Goal: Information Seeking & Learning: Learn about a topic

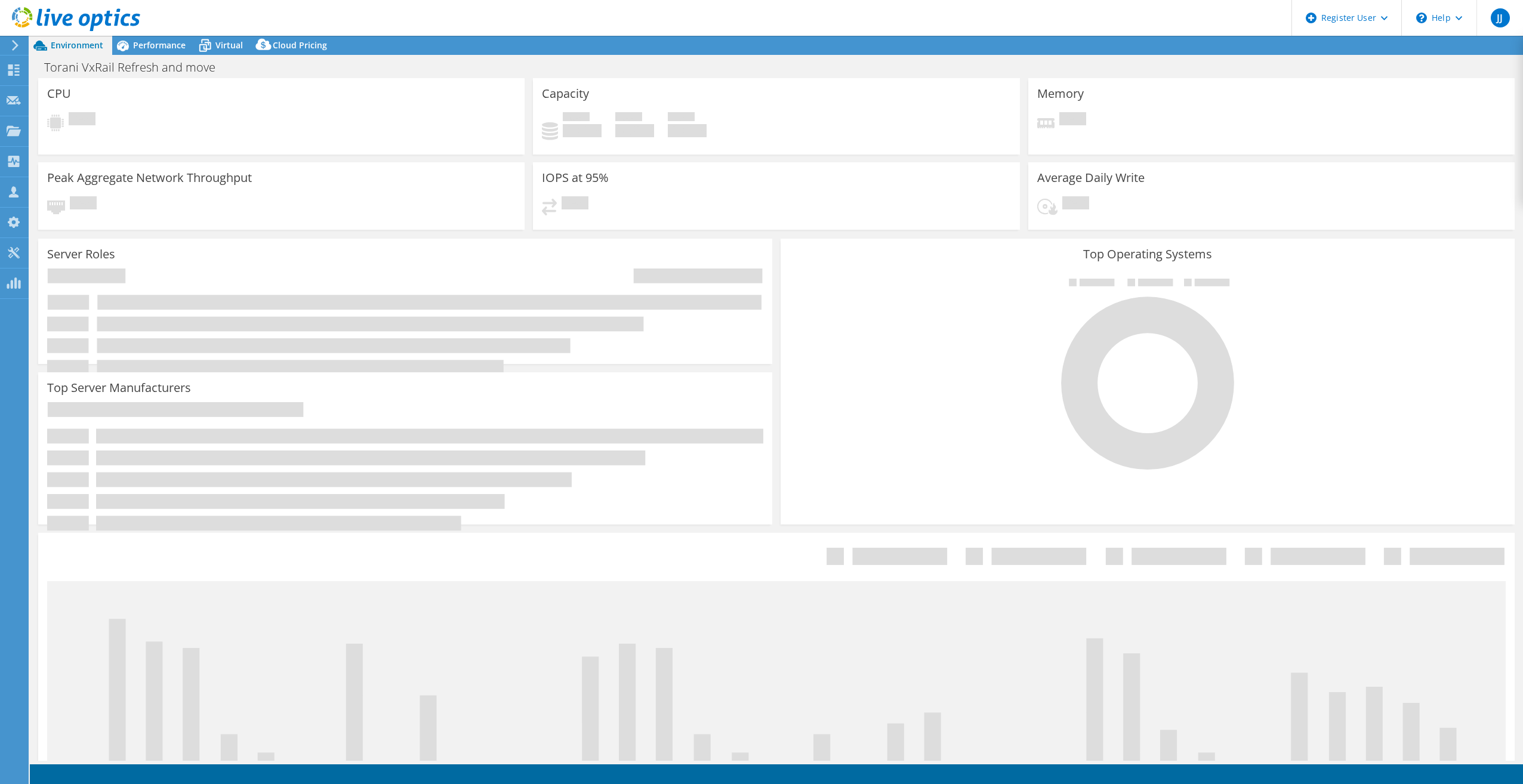
select select "USWest"
select select "USD"
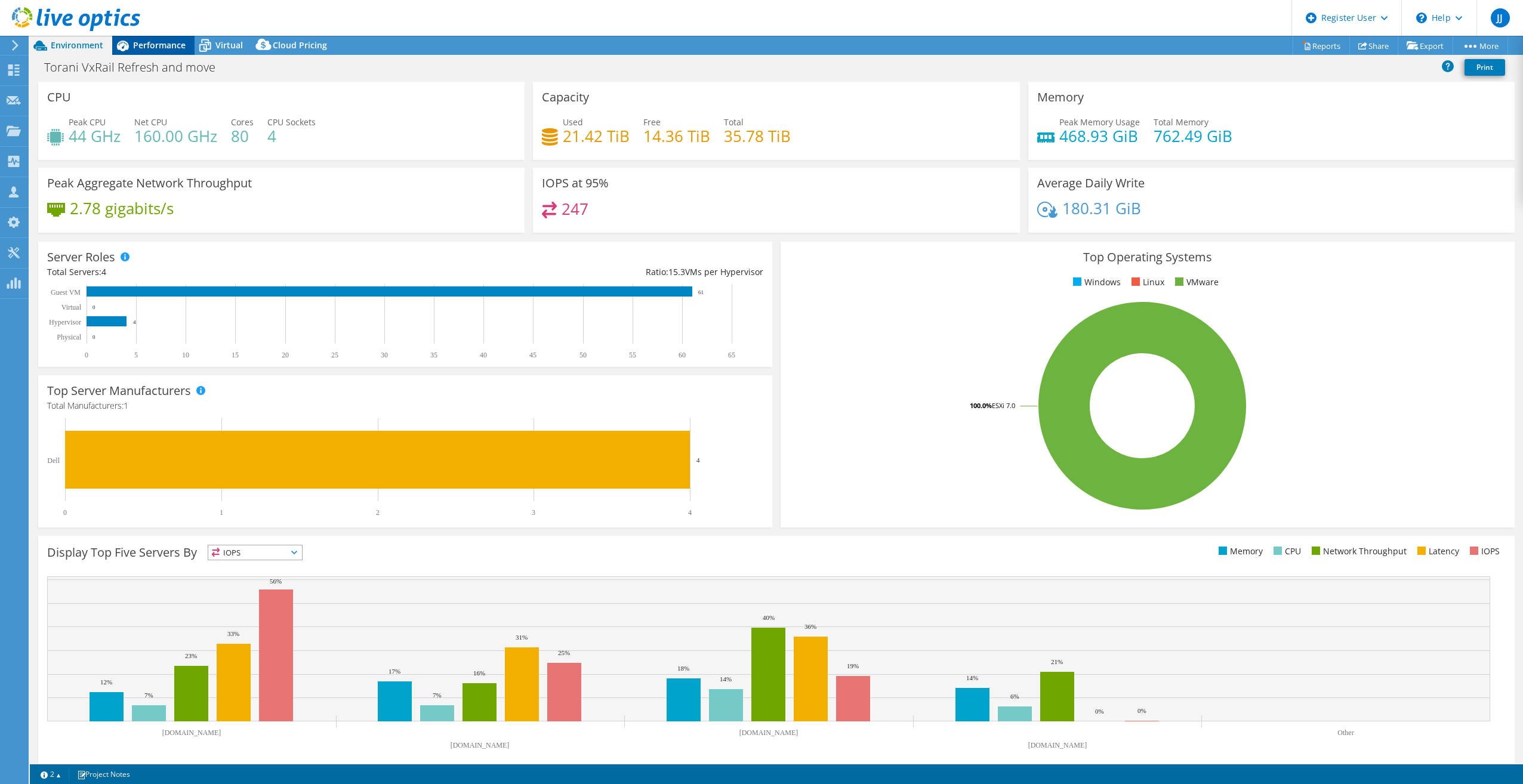
click at [146, 39] on div "Performance" at bounding box center [153, 45] width 82 height 19
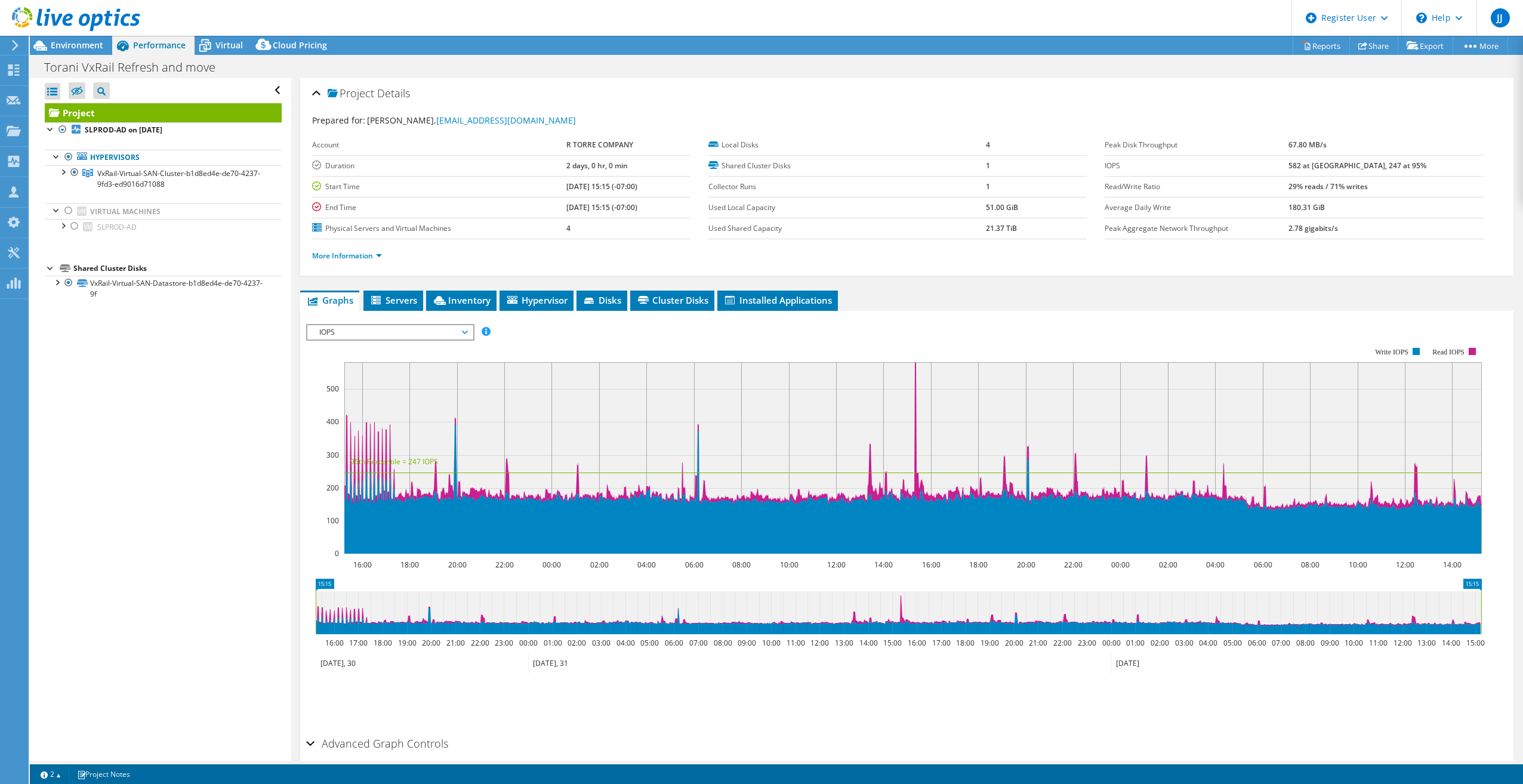
click at [389, 330] on span "IOPS" at bounding box center [390, 332] width 153 height 14
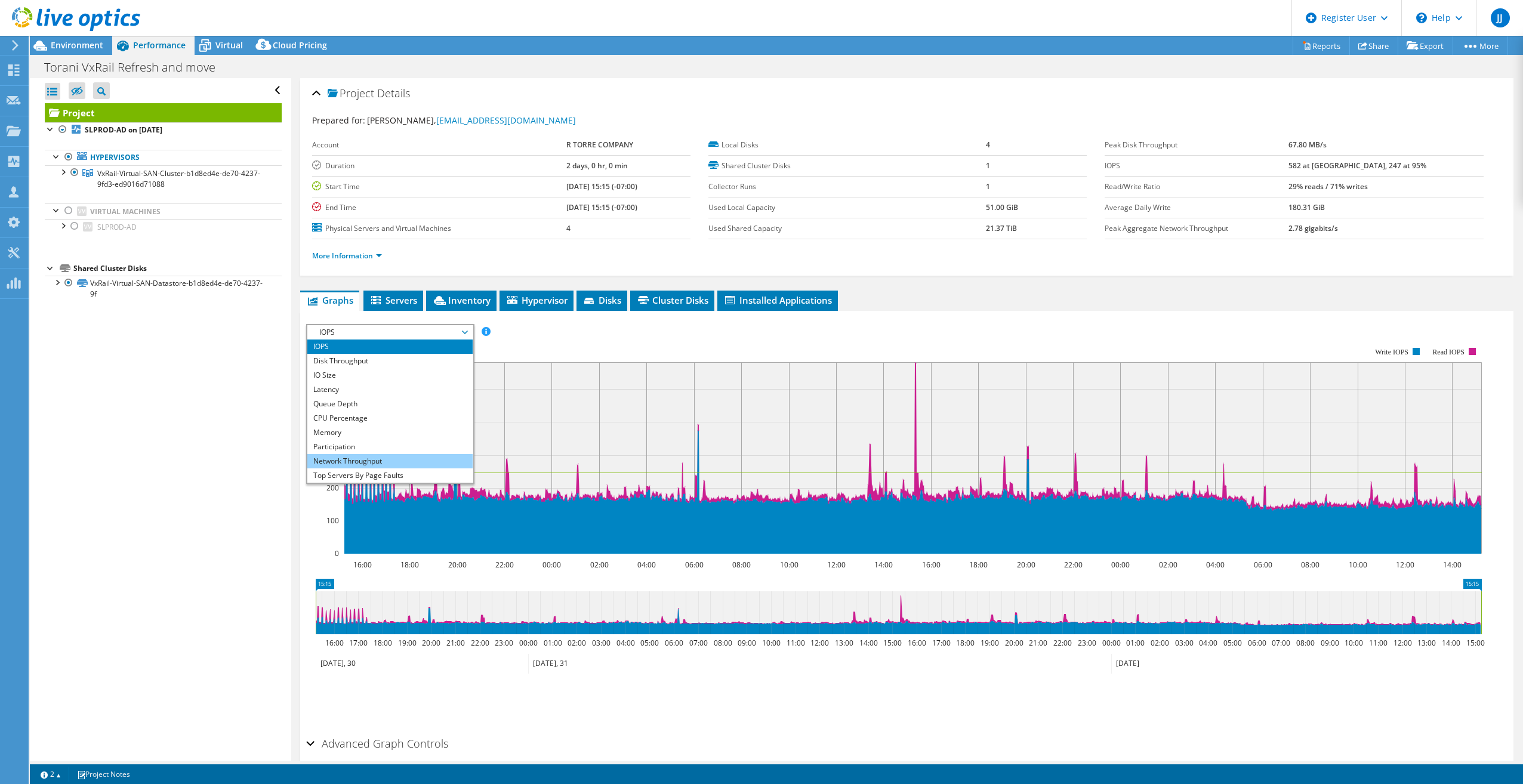
click at [373, 462] on li "Network Throughput" at bounding box center [390, 461] width 166 height 14
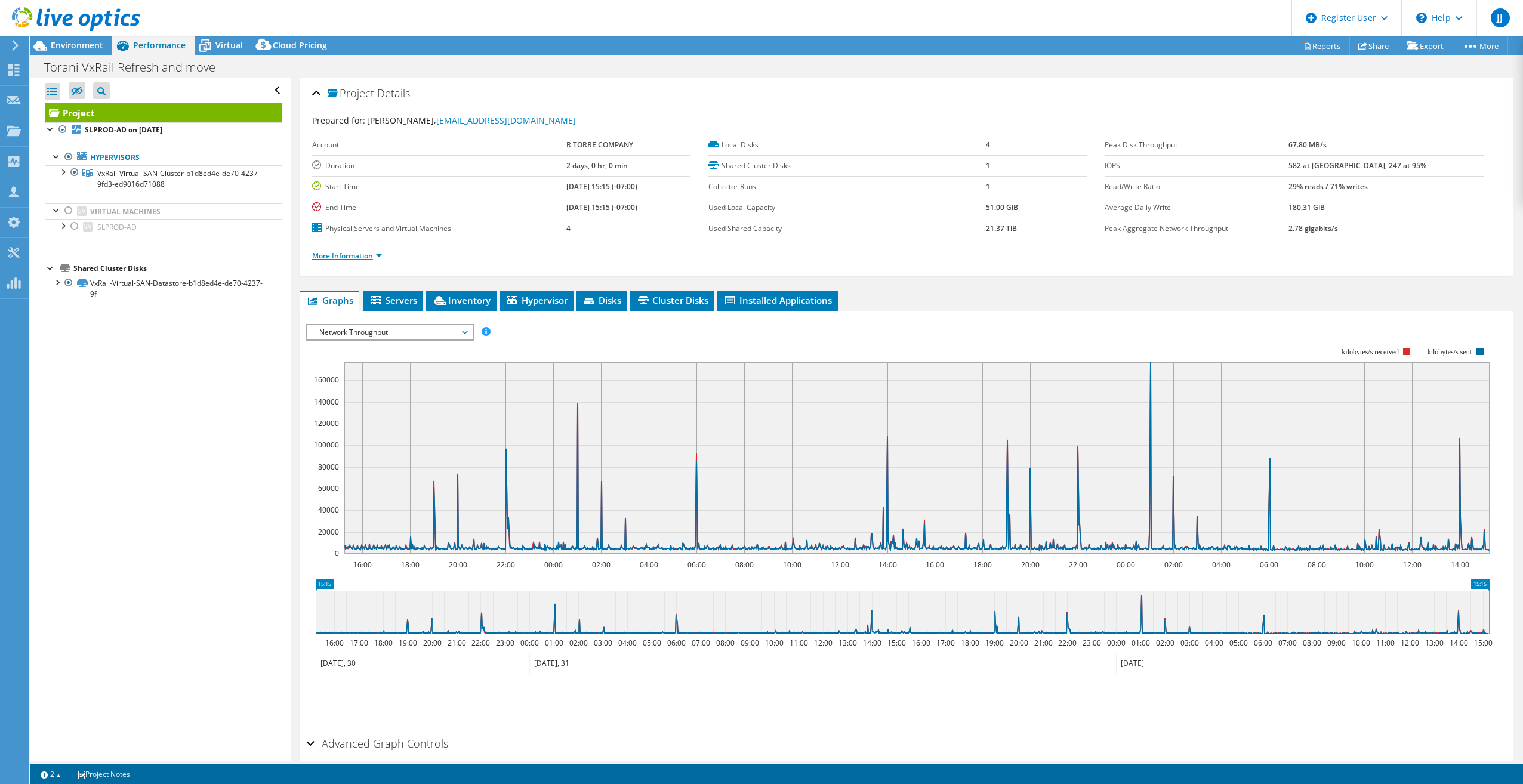
click at [359, 253] on link "More Information" at bounding box center [347, 256] width 70 height 10
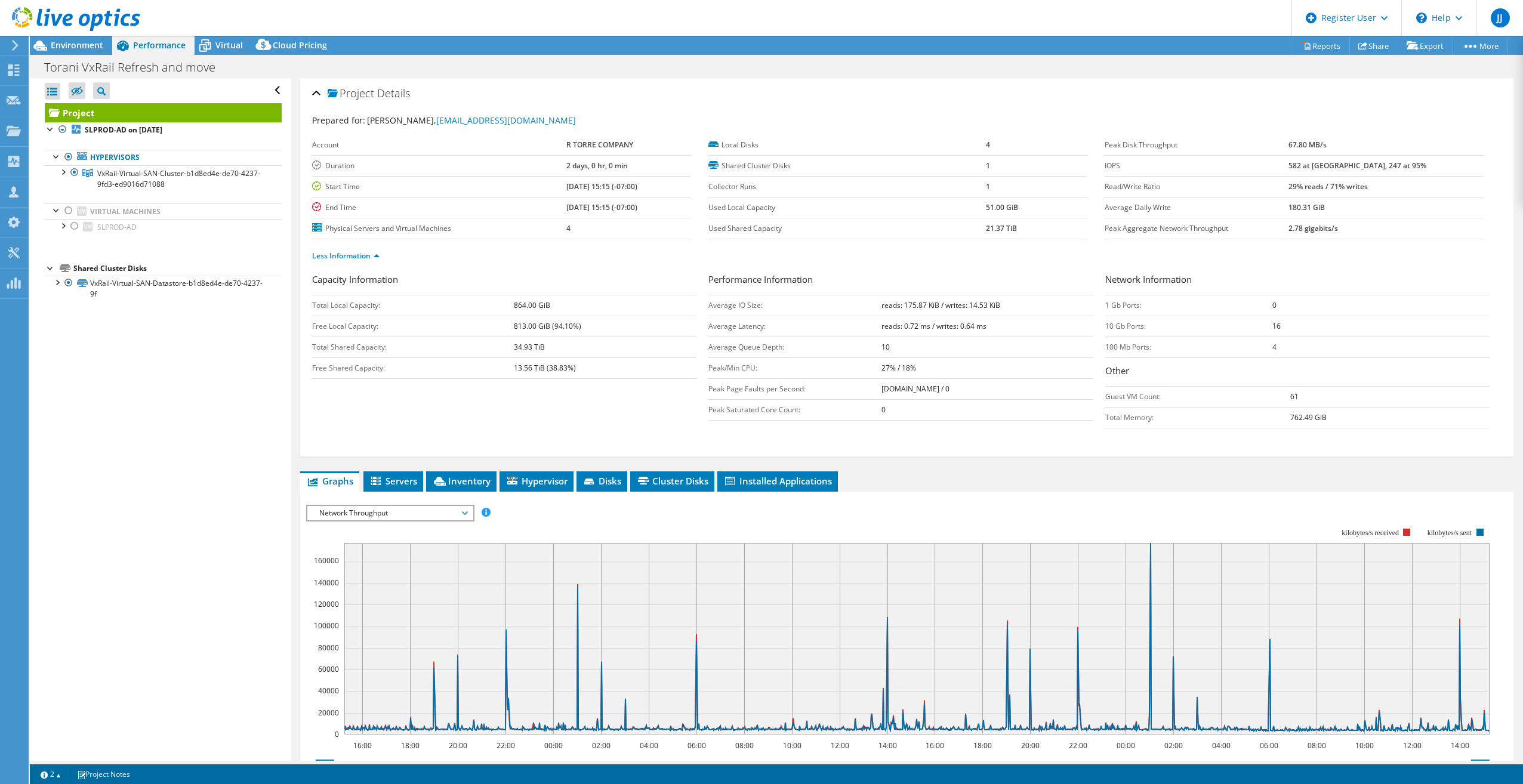
click at [428, 513] on span "Network Throughput" at bounding box center [390, 513] width 153 height 14
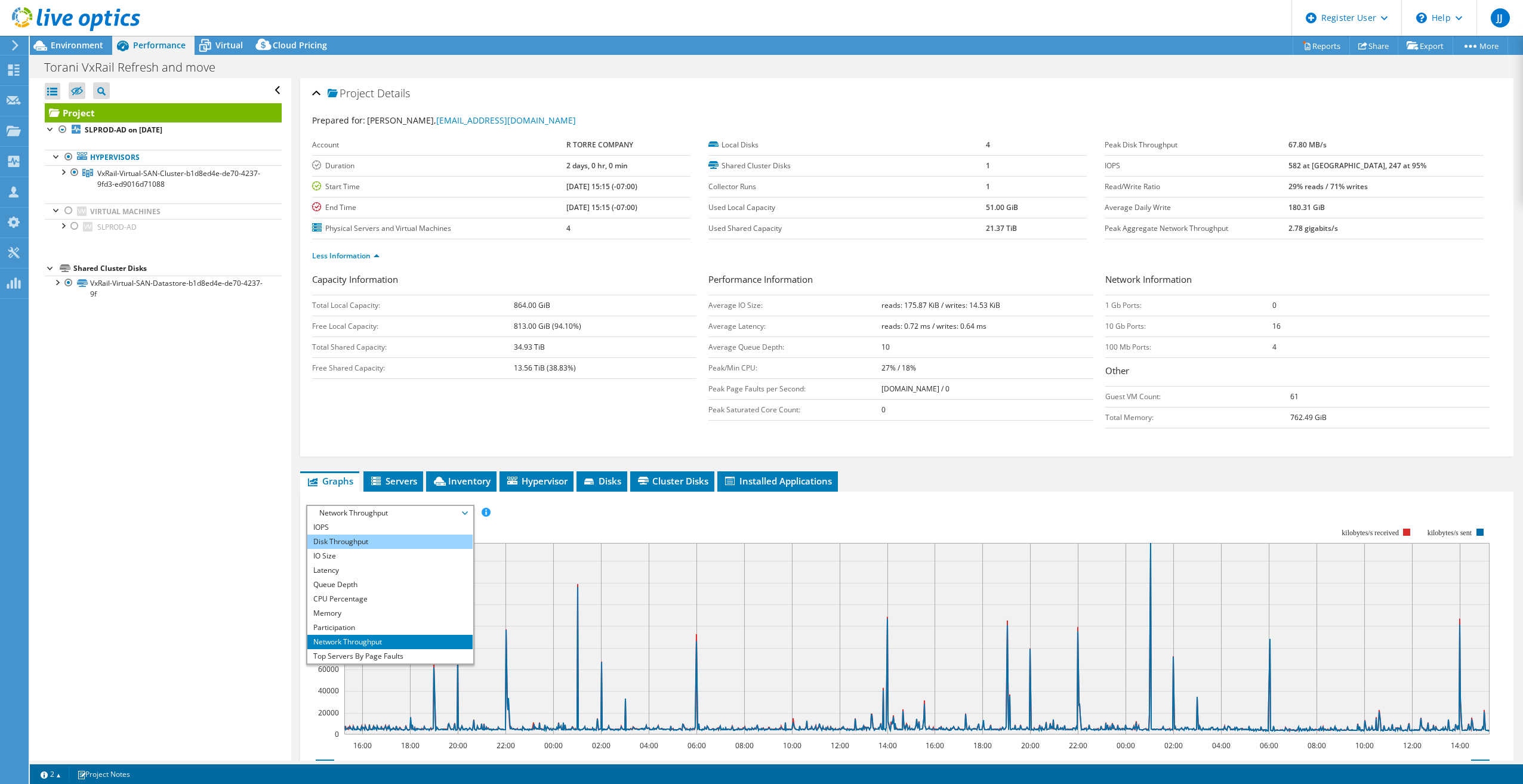
click at [418, 542] on li "Disk Throughput" at bounding box center [390, 542] width 166 height 14
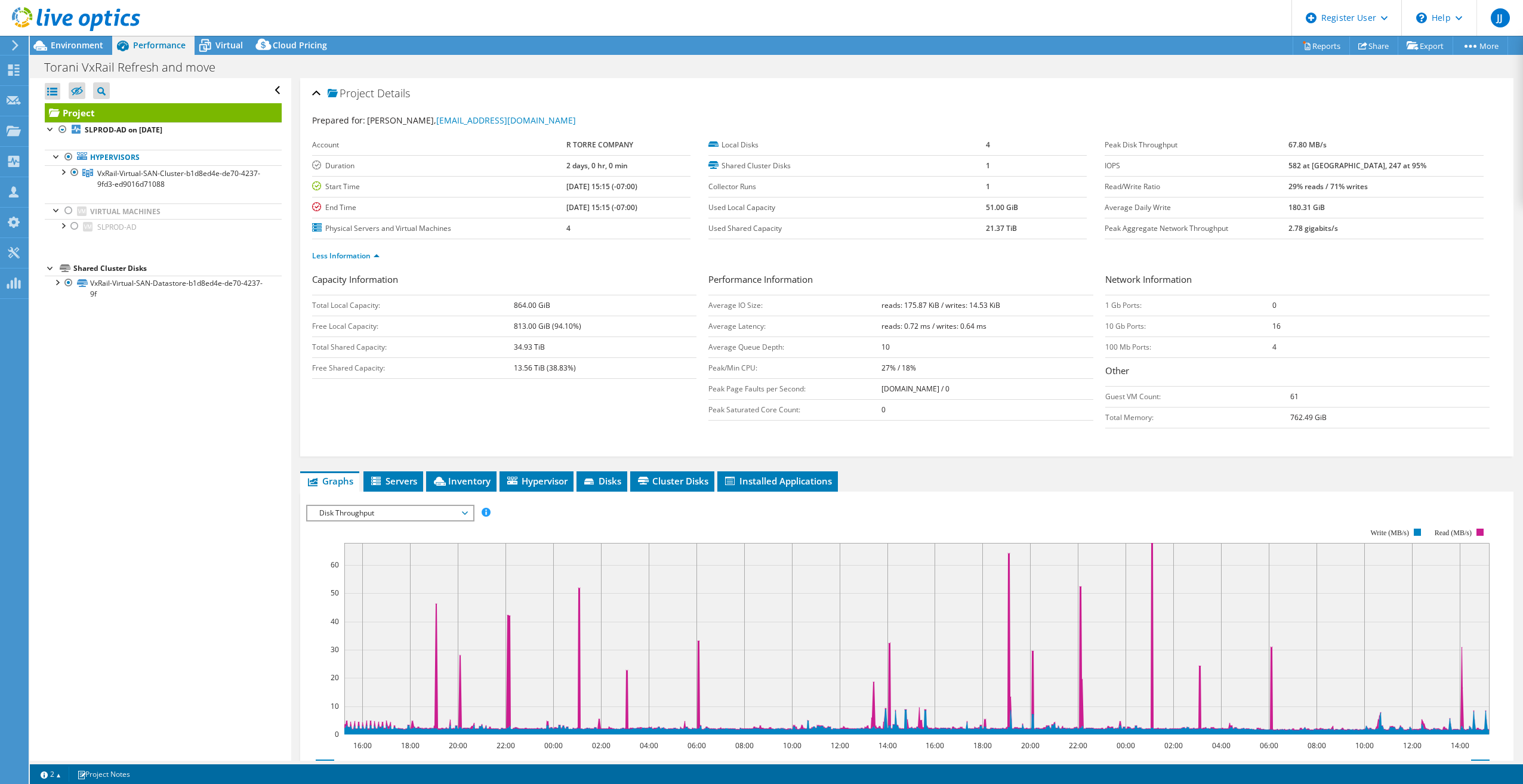
click at [428, 516] on span "Disk Throughput" at bounding box center [390, 513] width 153 height 14
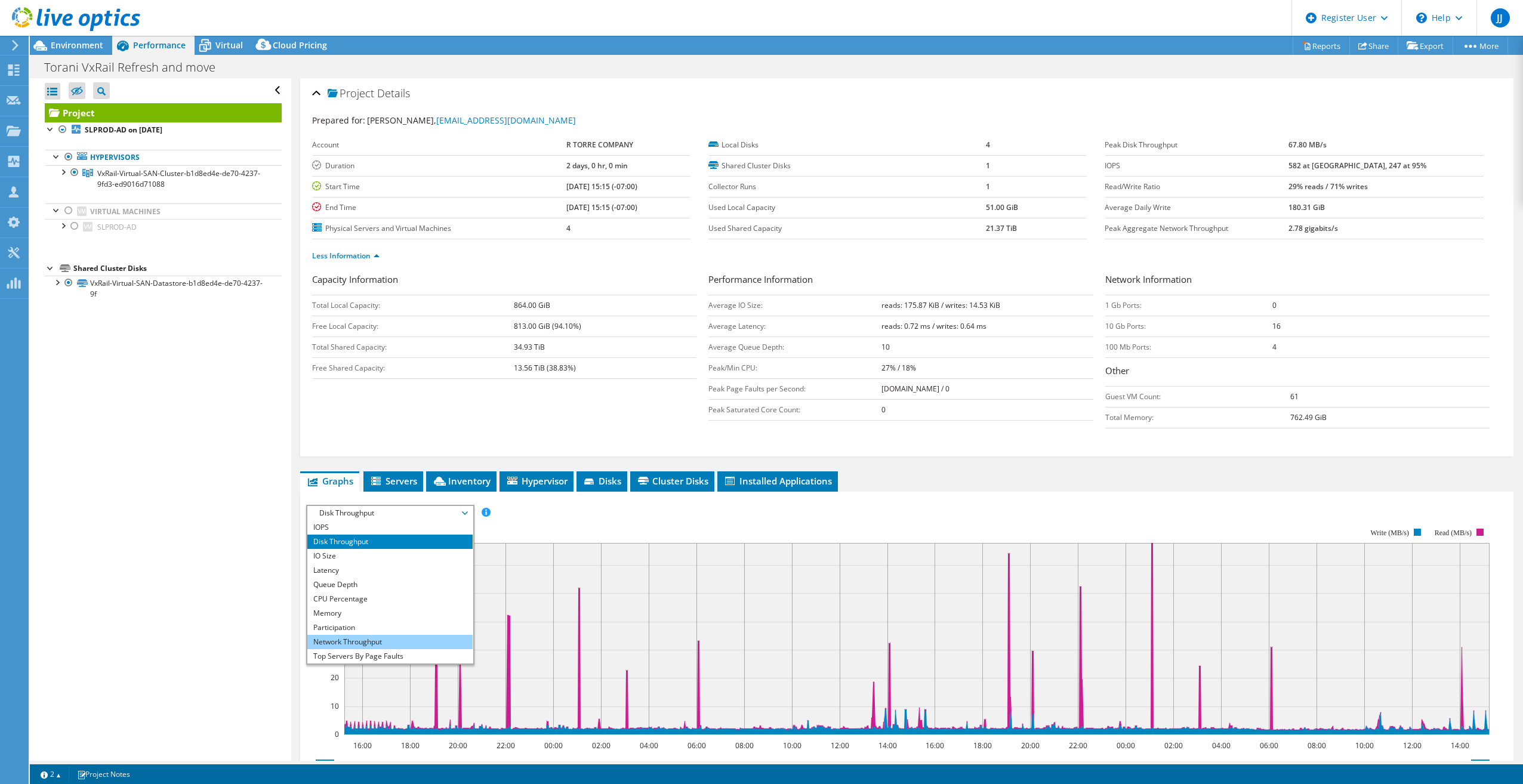
click at [413, 643] on li "Network Throughput" at bounding box center [390, 642] width 166 height 14
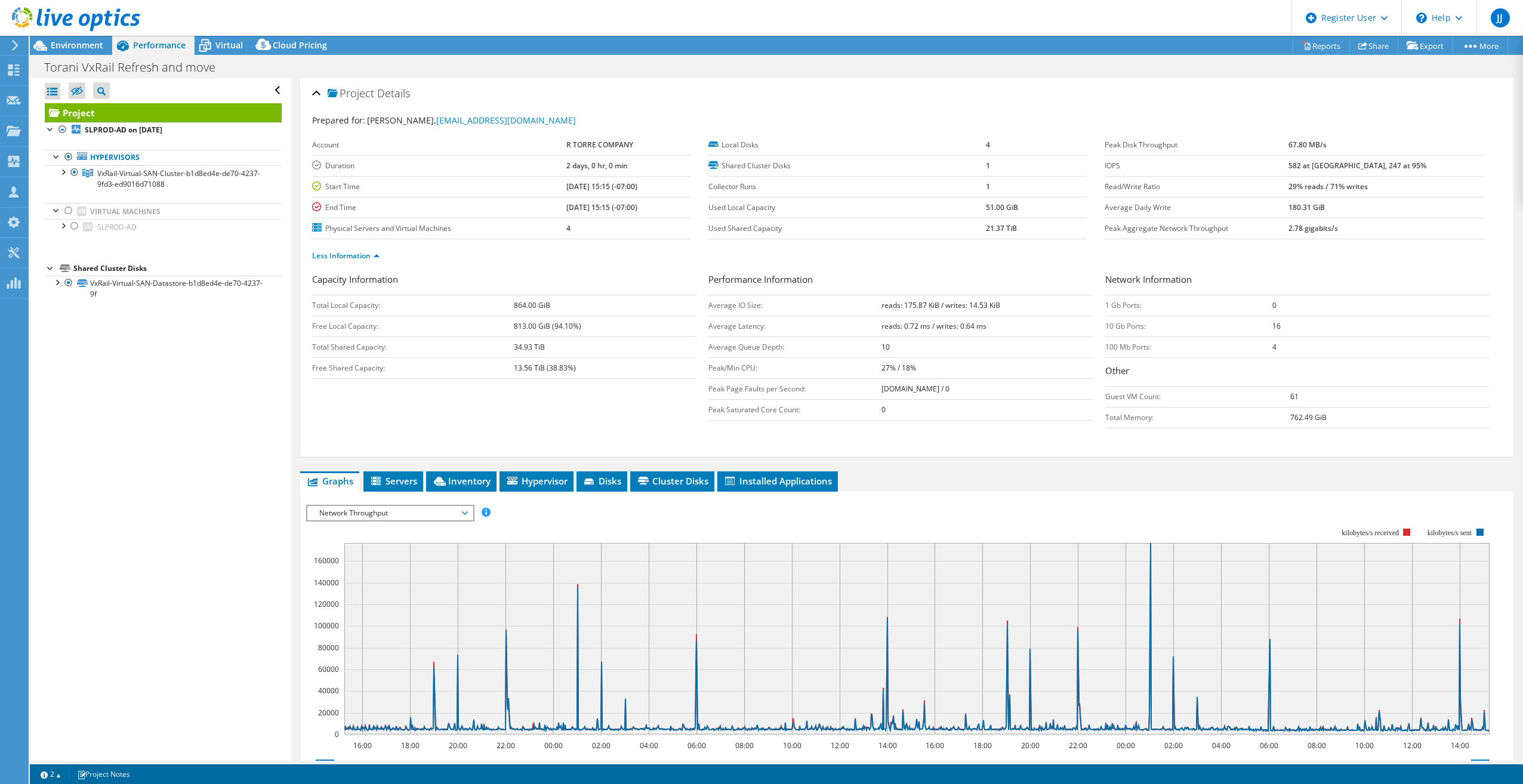
click at [451, 506] on span "Network Throughput" at bounding box center [390, 513] width 153 height 14
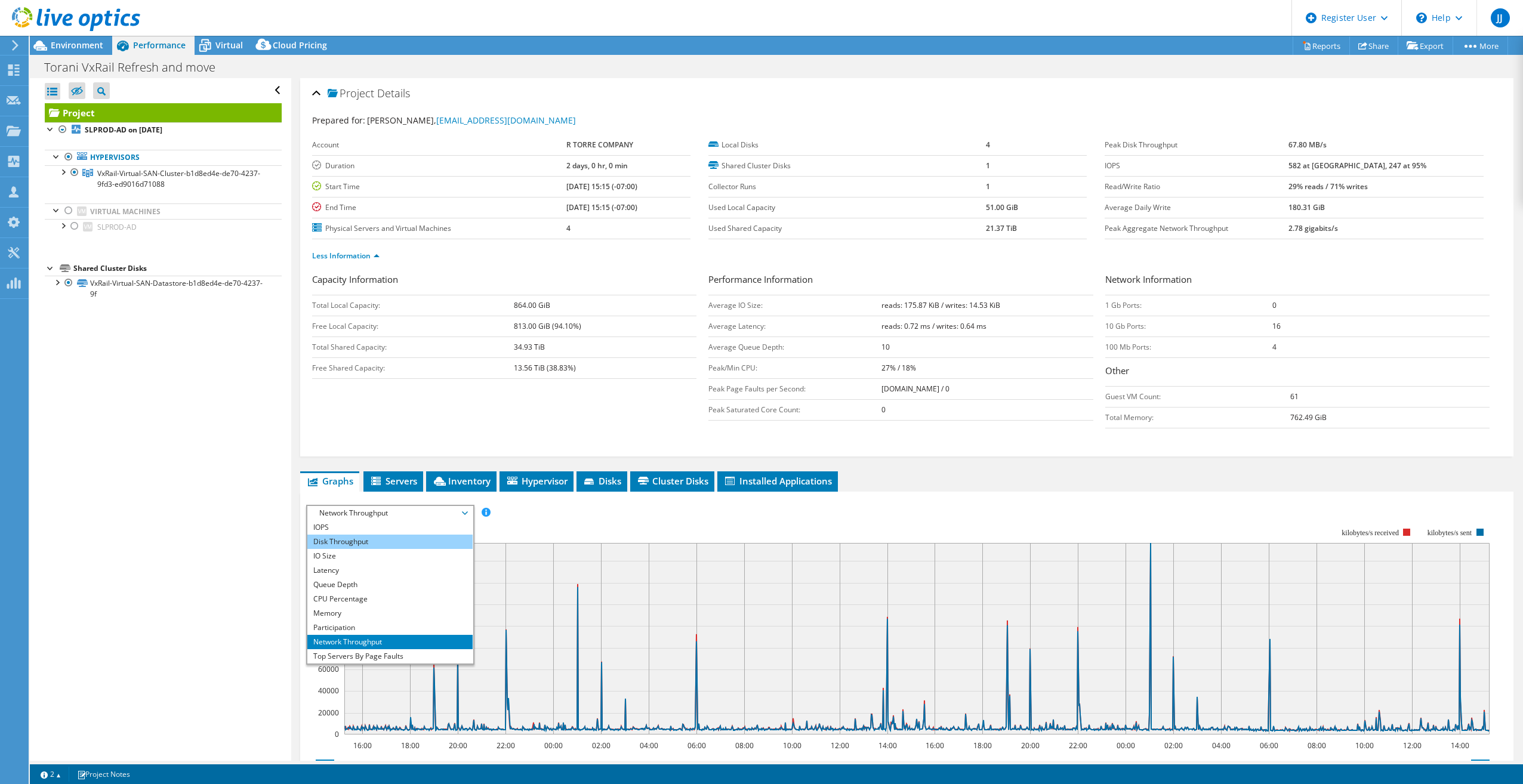
click at [420, 539] on li "Disk Throughput" at bounding box center [390, 542] width 166 height 14
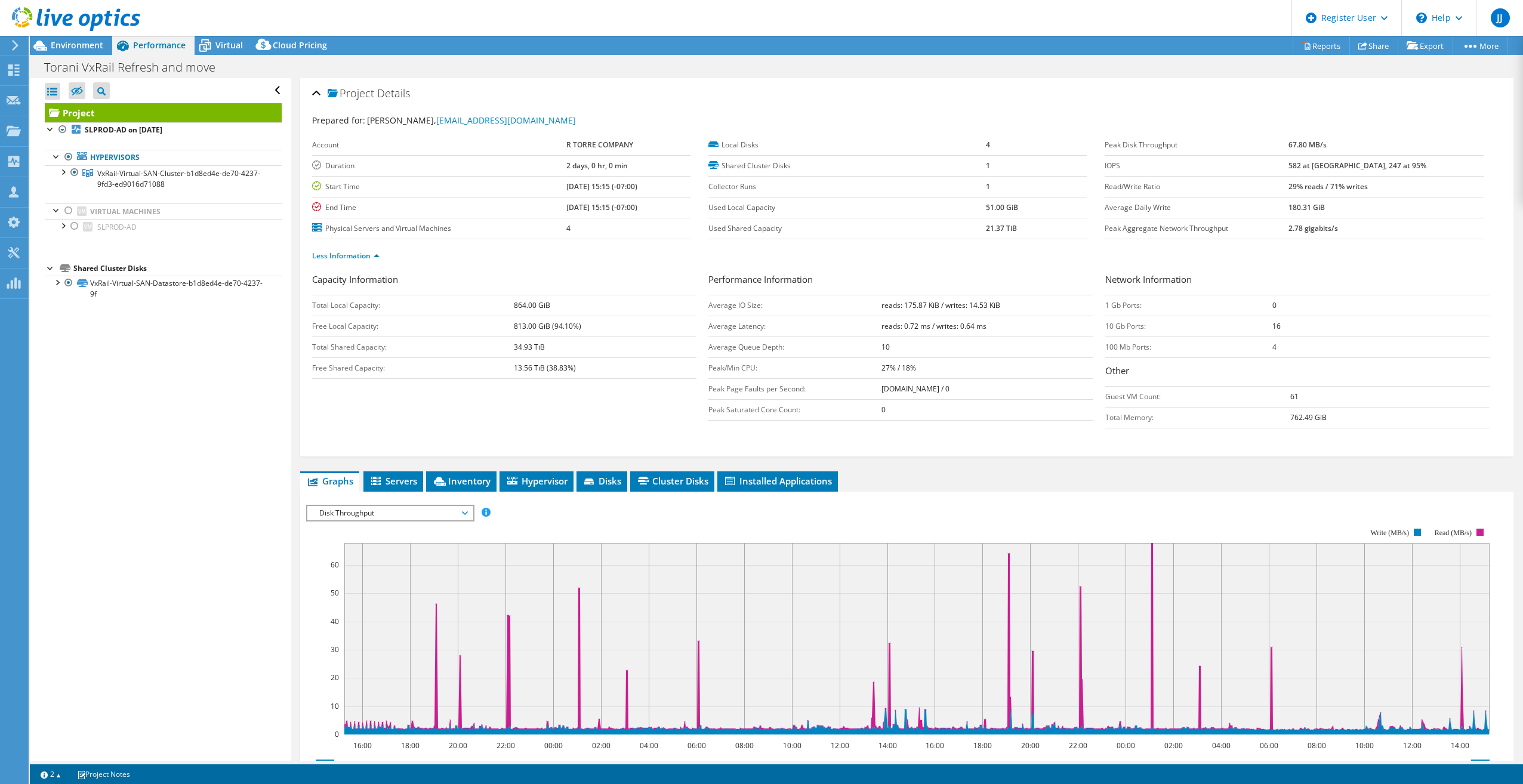
click at [457, 513] on span "Disk Throughput" at bounding box center [390, 513] width 153 height 14
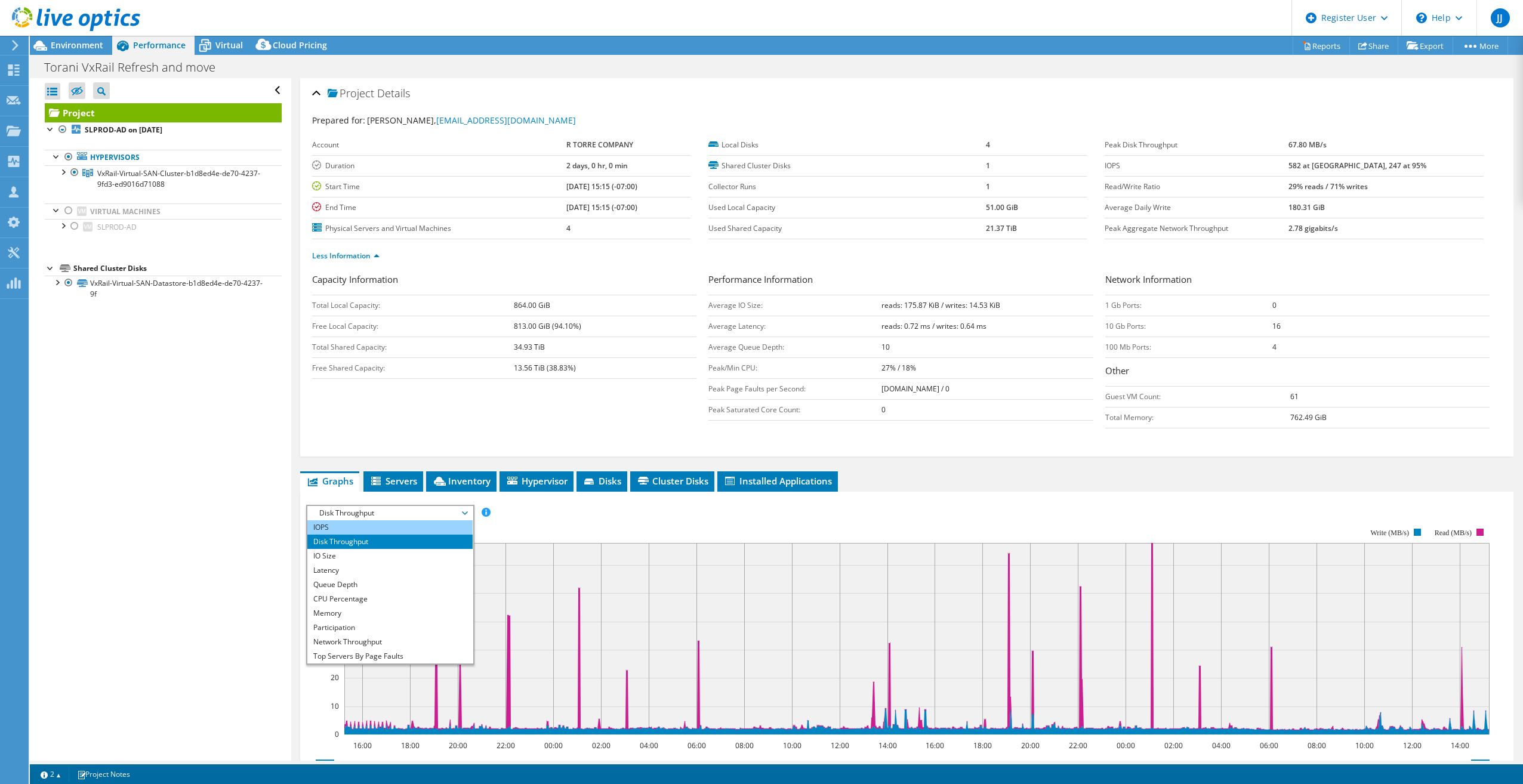
click at [422, 523] on li "IOPS" at bounding box center [390, 528] width 166 height 14
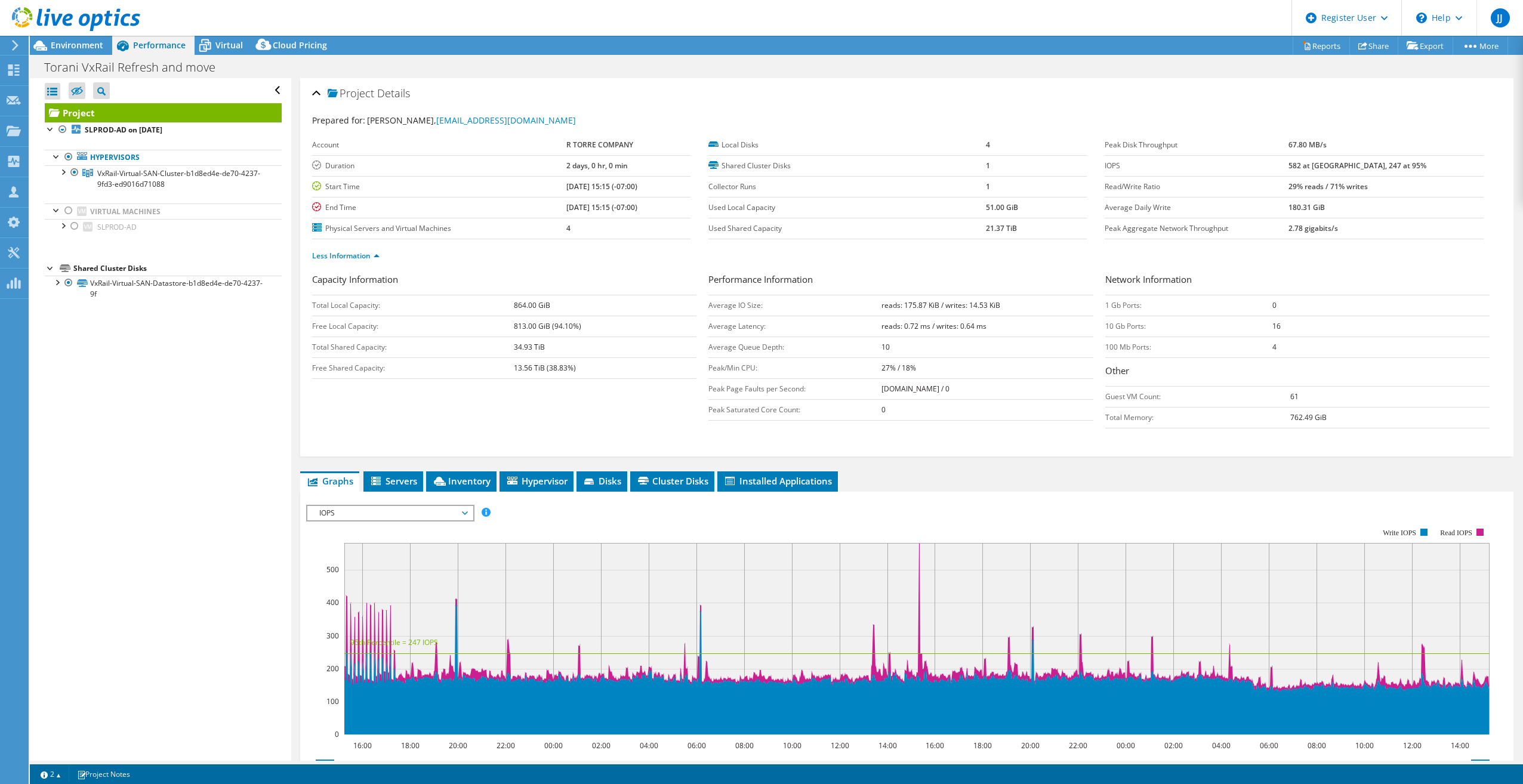
click at [460, 514] on span "IOPS" at bounding box center [390, 513] width 153 height 14
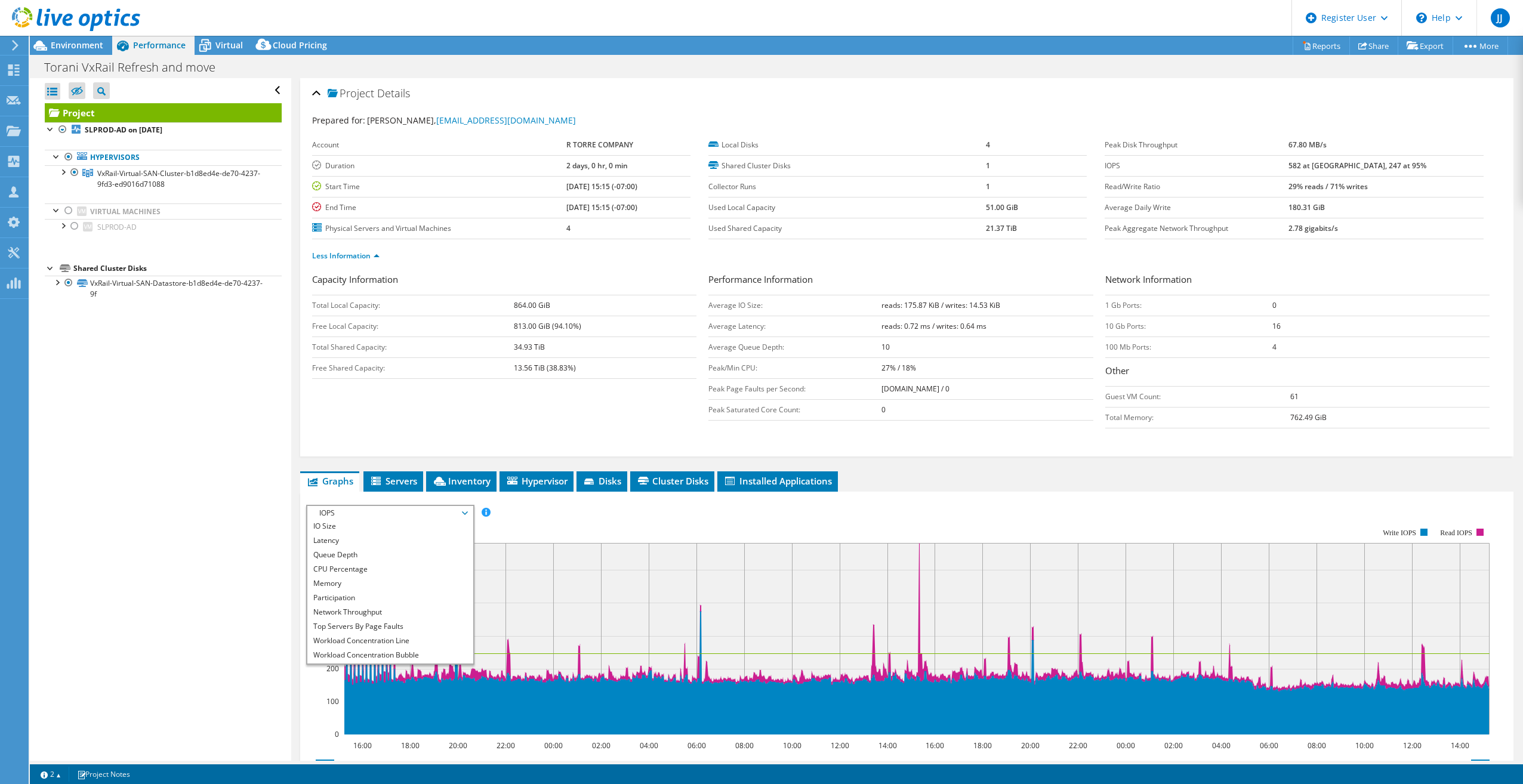
scroll to position [43, 0]
click at [433, 543] on li "Queue Depth" at bounding box center [390, 542] width 166 height 14
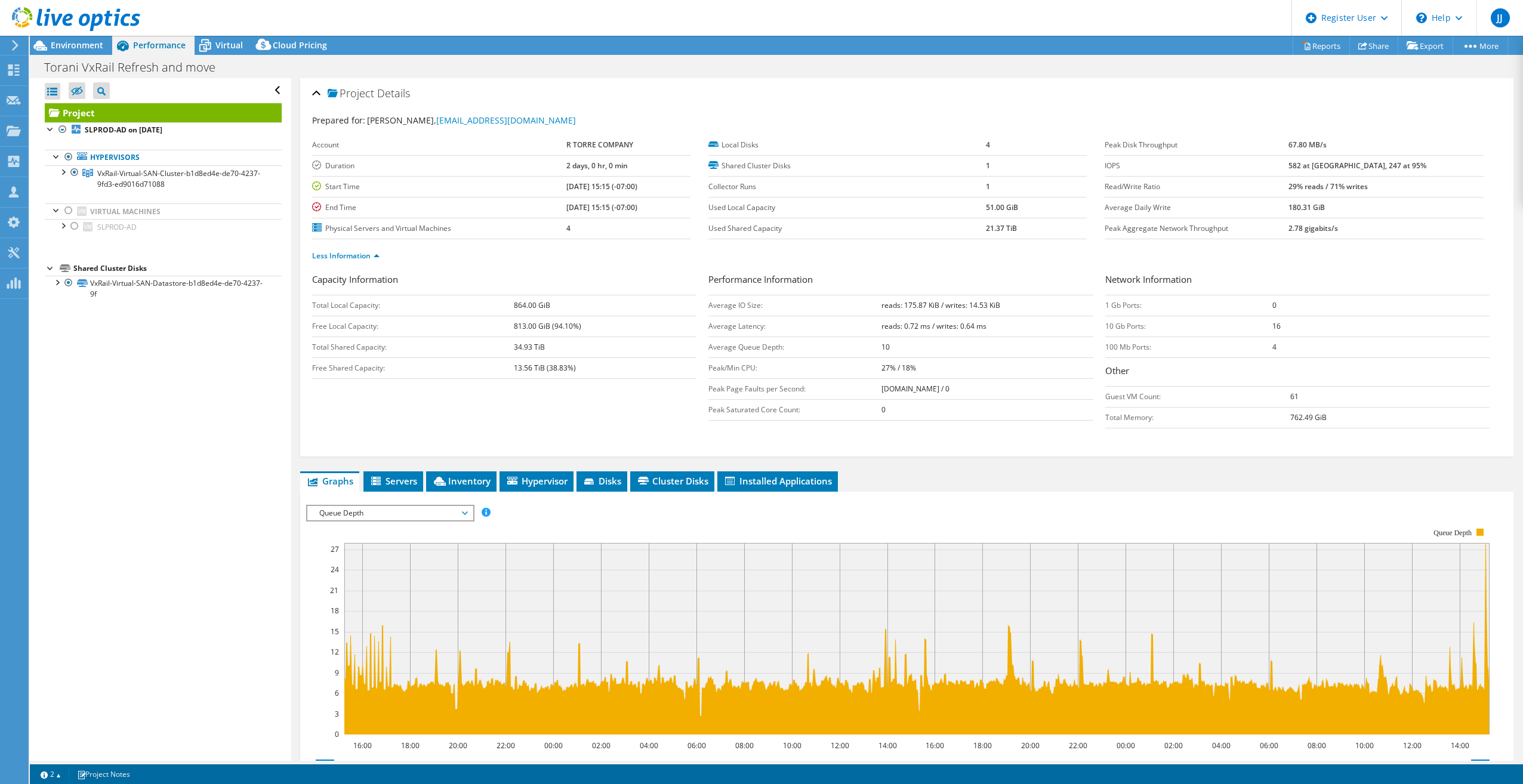
click at [455, 513] on span "Queue Depth" at bounding box center [390, 513] width 153 height 14
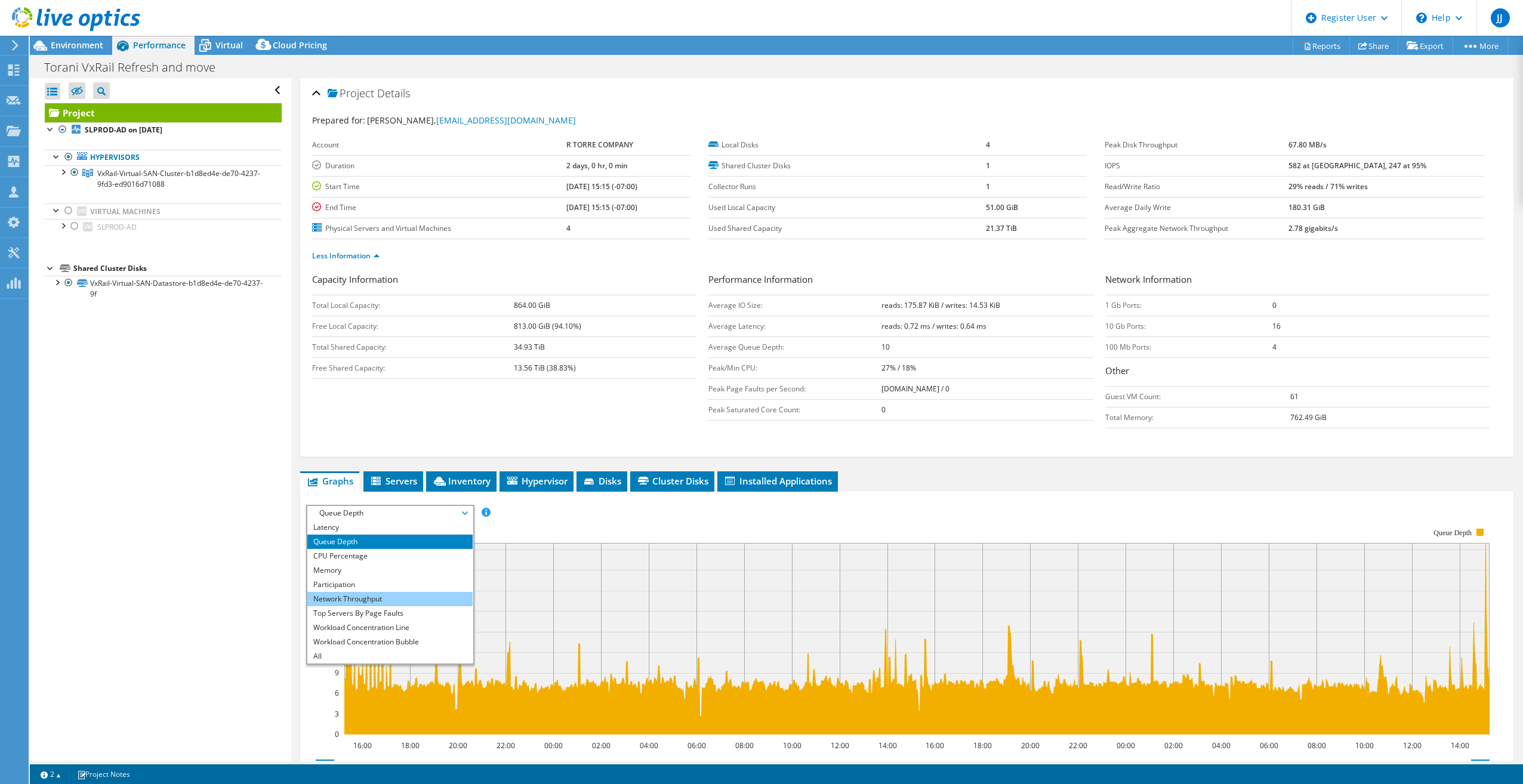
click at [412, 596] on li "Network Throughput" at bounding box center [390, 599] width 166 height 14
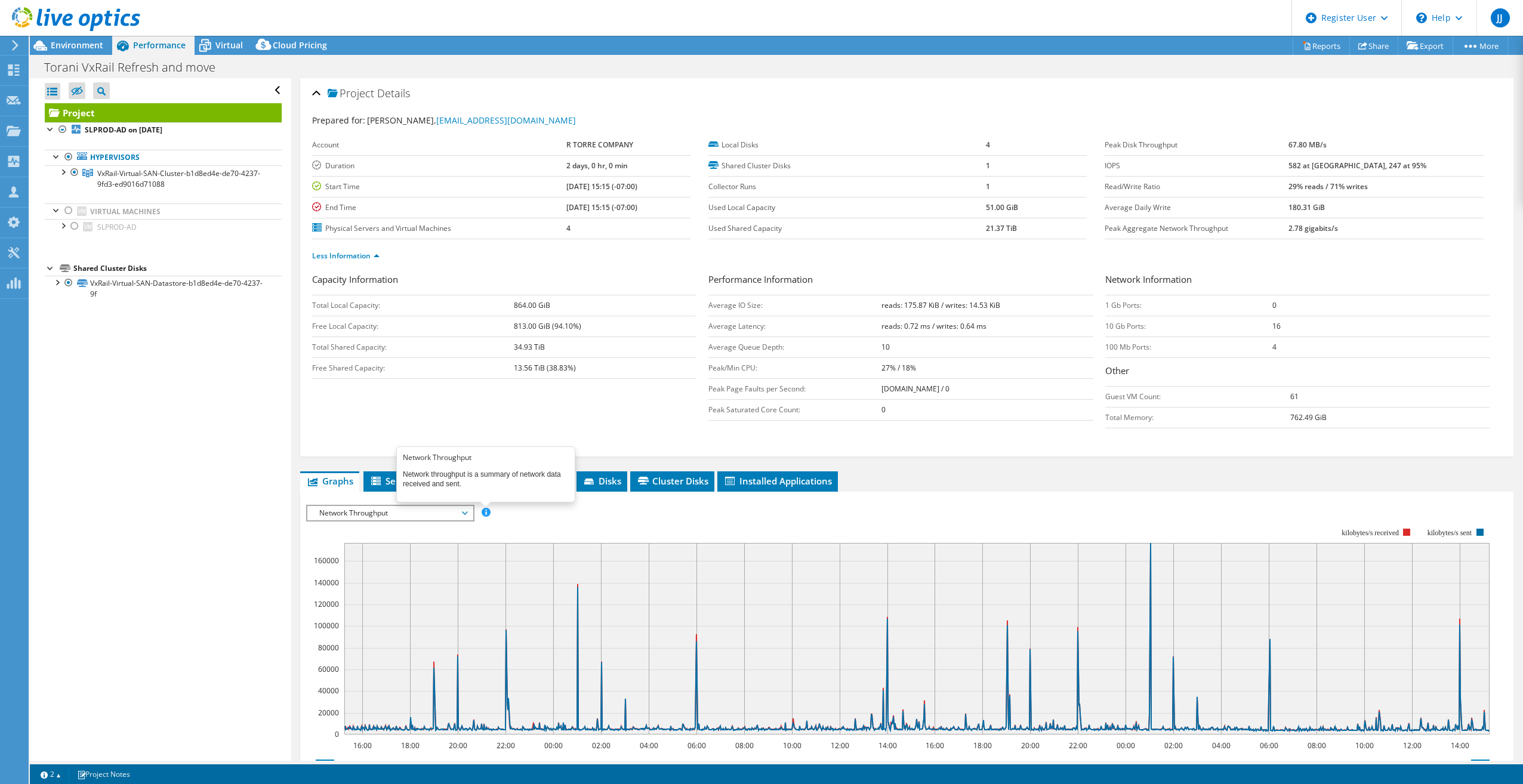
click at [483, 513] on span at bounding box center [486, 512] width 9 height 9
click at [448, 512] on span "Network Throughput" at bounding box center [390, 513] width 153 height 14
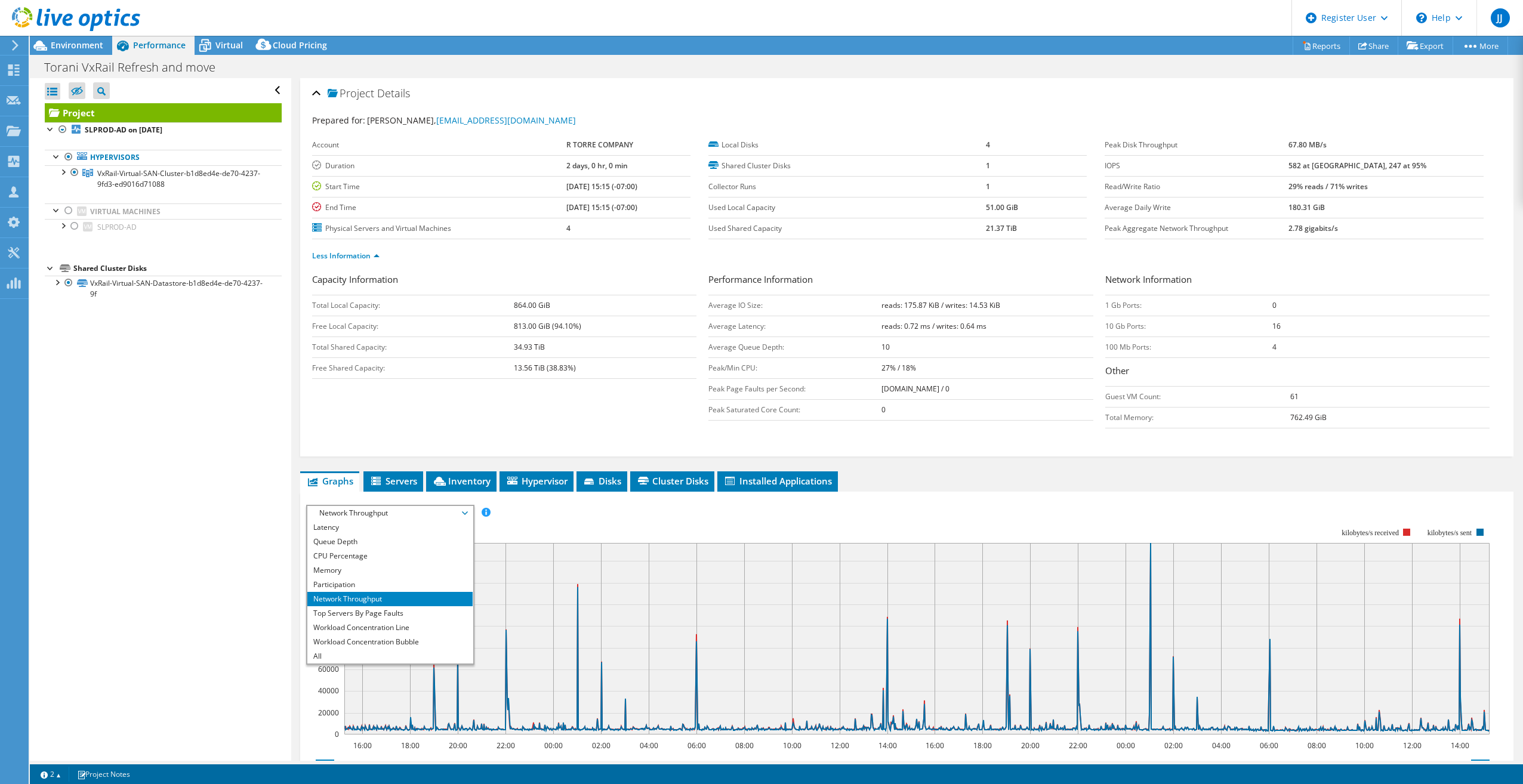
click at [555, 512] on icon "16:00 18:00 20:00 22:00 00:00 02:00 04:00 06:00 08:00 10:00 12:00 14:00 16:00 1…" at bounding box center [902, 631] width 1193 height 239
